Goal: Information Seeking & Learning: Check status

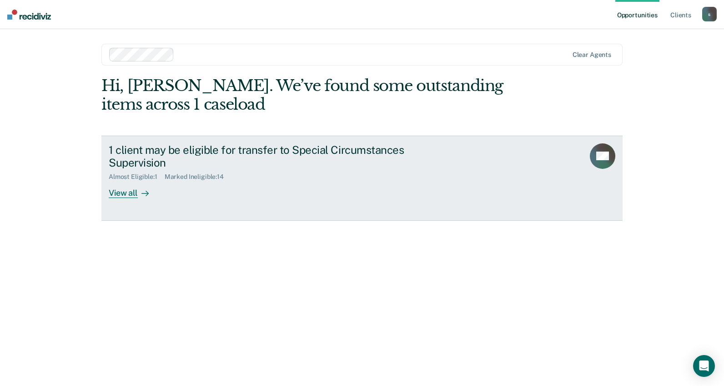
click at [280, 151] on div "1 client may be eligible for transfer to Special Circumstances Supervision" at bounding box center [268, 156] width 319 height 26
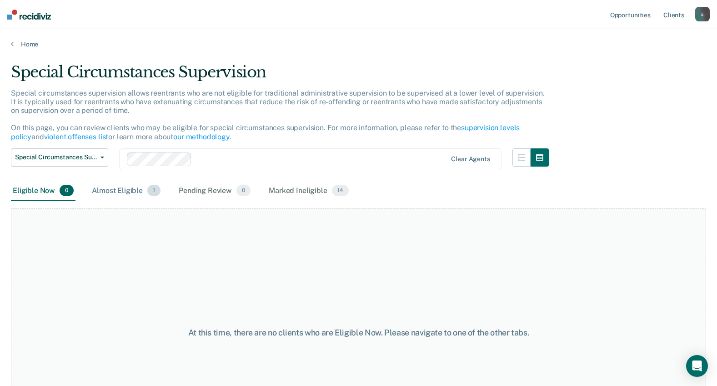
click at [130, 187] on div "Almost Eligible 1" at bounding box center [126, 191] width 72 height 20
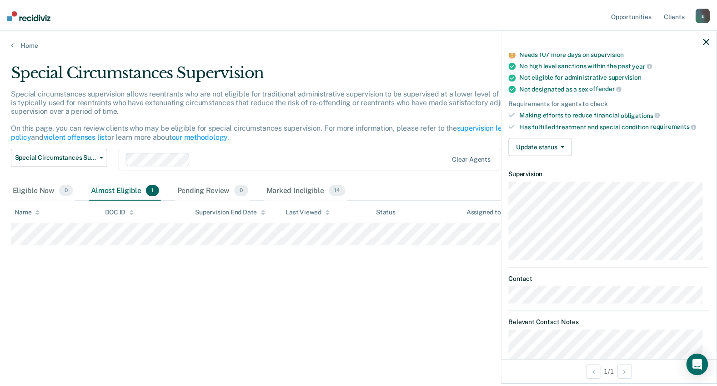
scroll to position [139, 0]
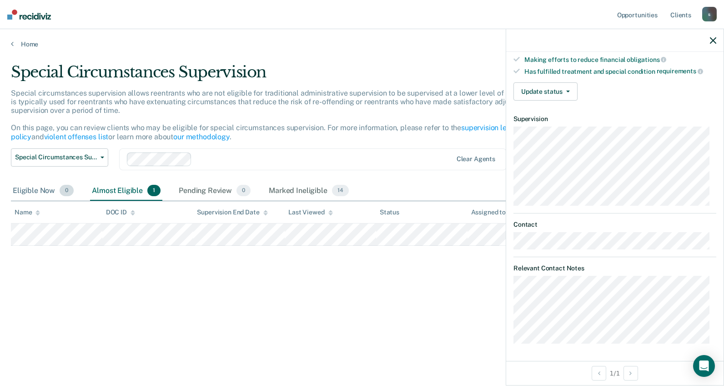
click at [61, 190] on span "0" at bounding box center [67, 191] width 14 height 12
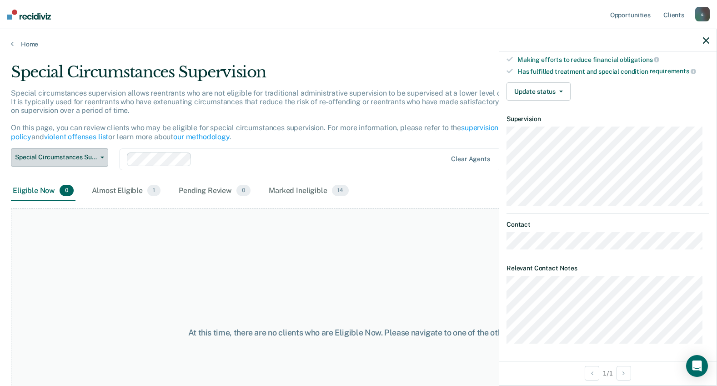
click at [71, 163] on button "Special Circumstances Supervision" at bounding box center [59, 157] width 97 height 18
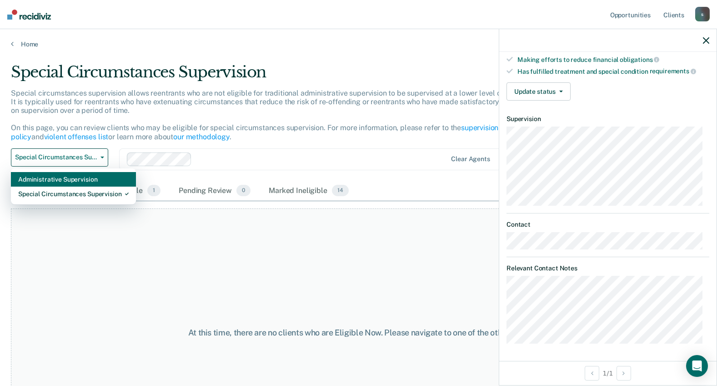
click at [69, 178] on div "Administrative Supervision" at bounding box center [73, 179] width 111 height 15
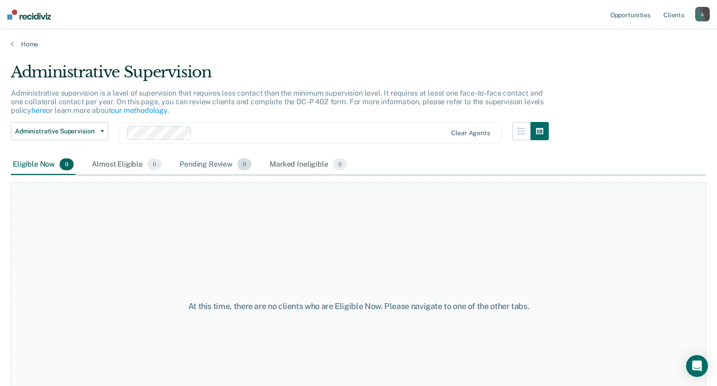
click at [186, 167] on div "Pending Review 0" at bounding box center [215, 165] width 75 height 20
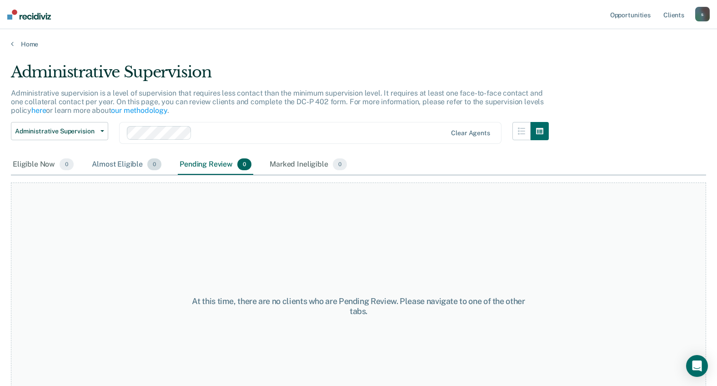
drag, startPoint x: 186, startPoint y: 167, endPoint x: 116, endPoint y: 174, distance: 70.4
click at [116, 174] on div "Almost Eligible 0" at bounding box center [126, 165] width 73 height 20
